Goal: Check status

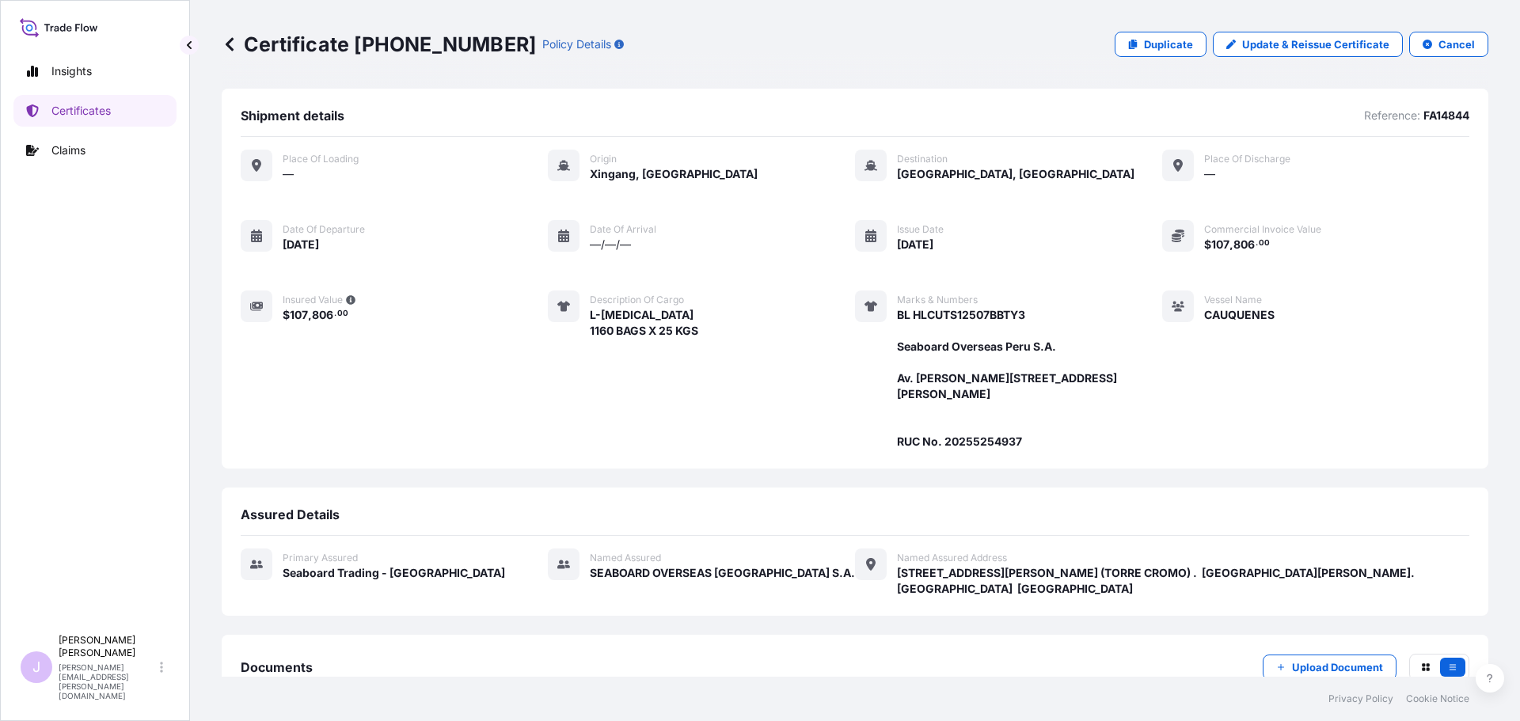
scroll to position [221, 0]
